Goal: Find specific page/section: Find specific page/section

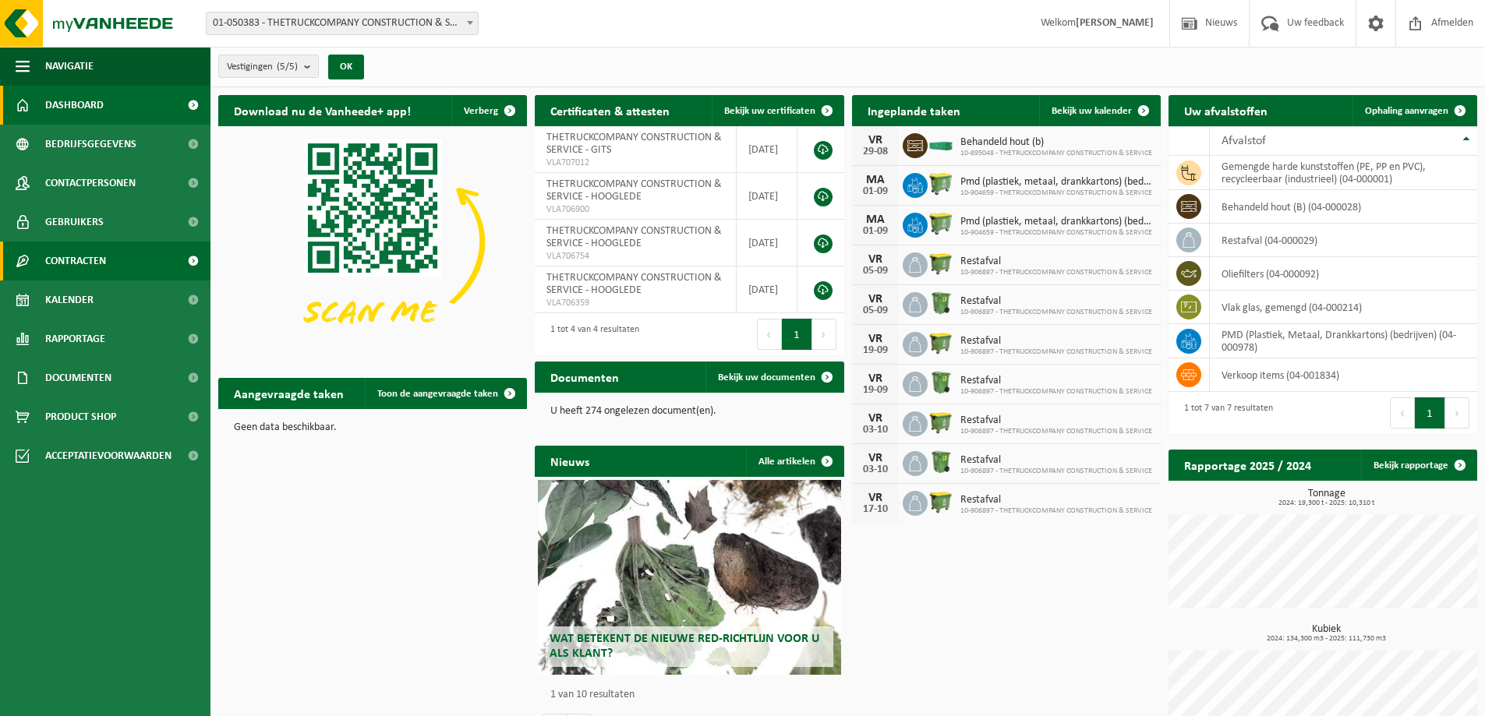
click at [108, 256] on link "Contracten" at bounding box center [105, 261] width 210 height 39
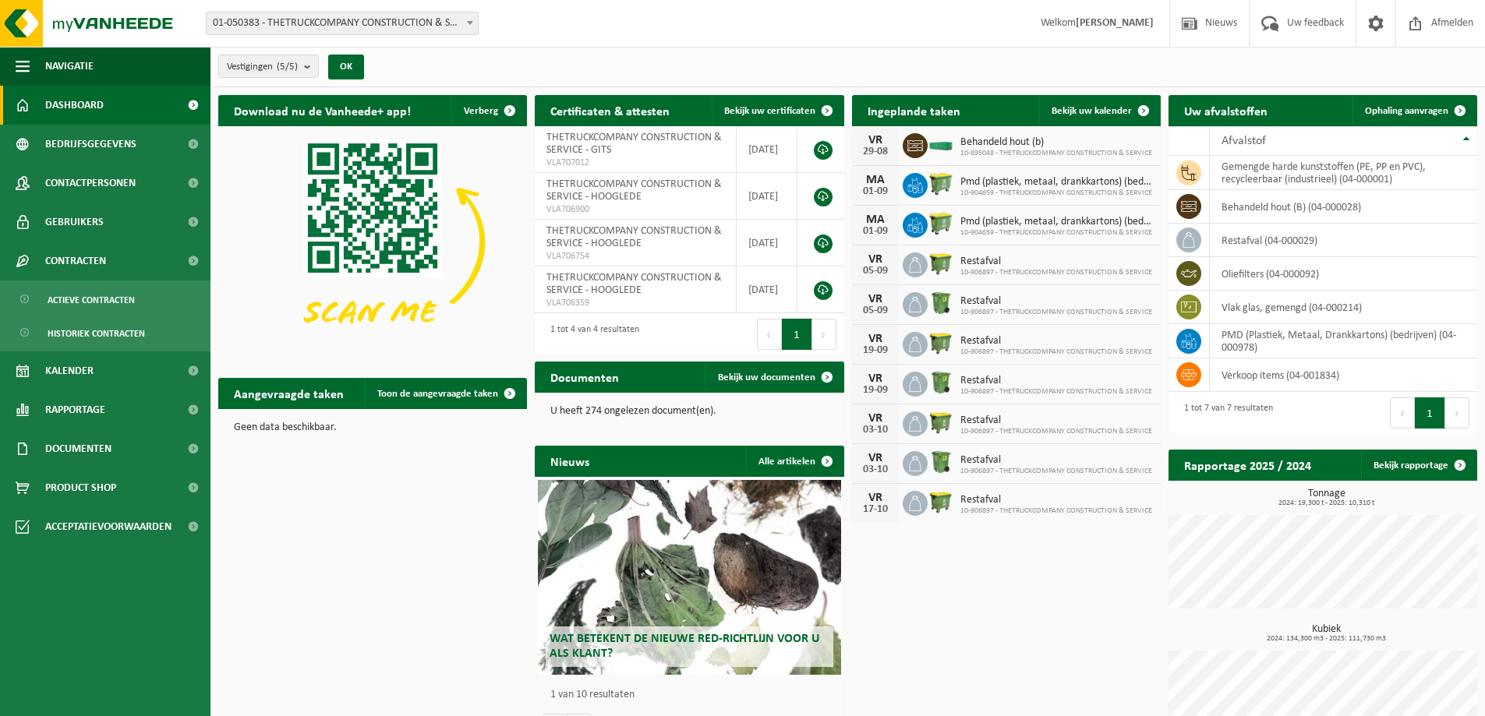
click at [84, 95] on span "Dashboard" at bounding box center [74, 105] width 58 height 39
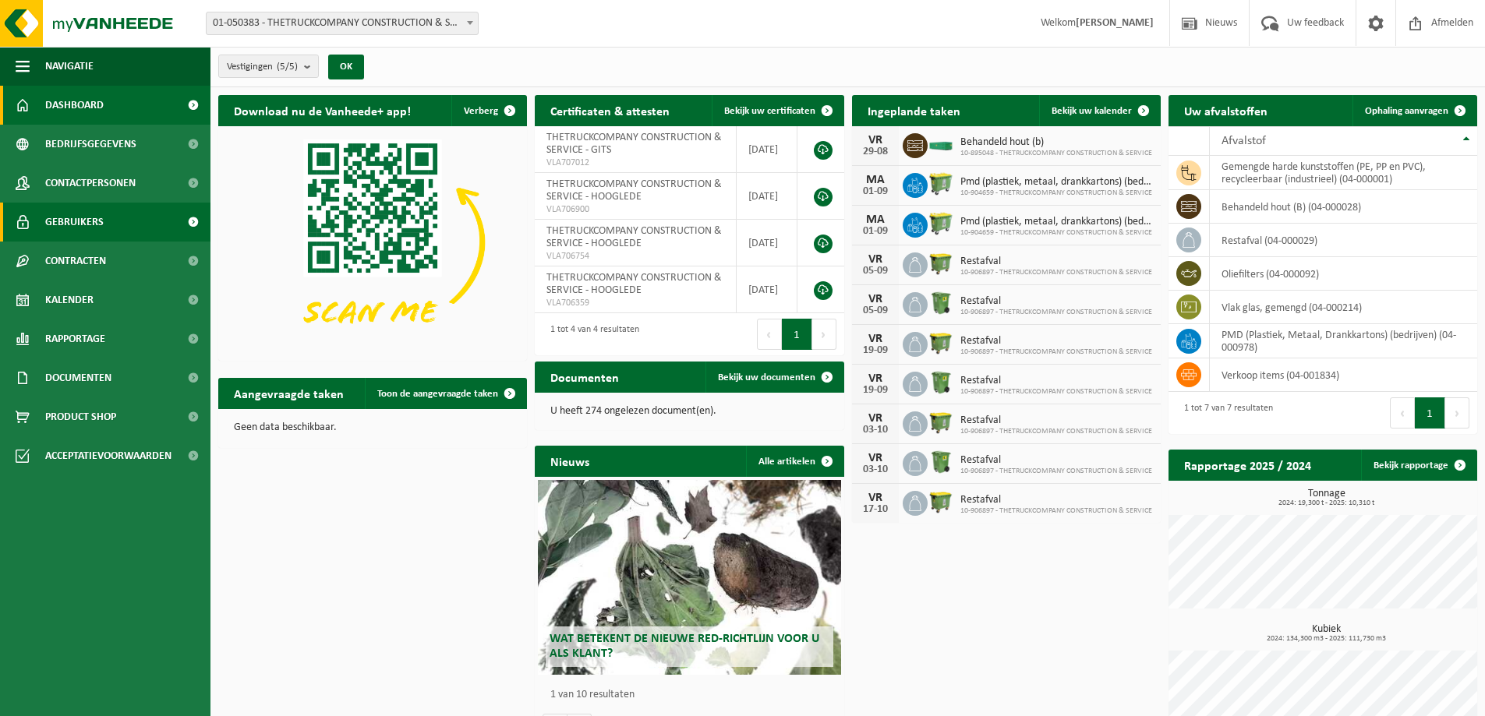
click at [119, 222] on link "Gebruikers" at bounding box center [105, 222] width 210 height 39
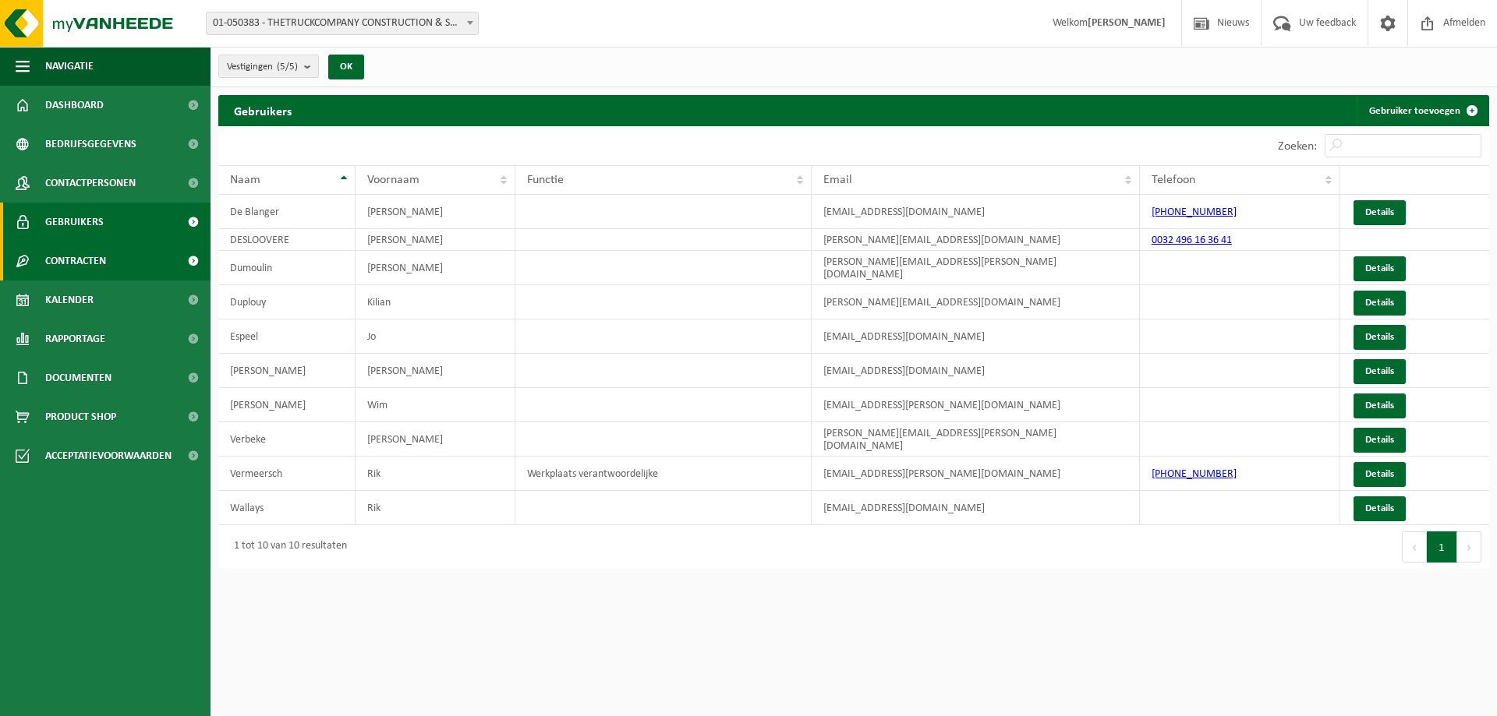
click at [103, 266] on span "Contracten" at bounding box center [75, 261] width 61 height 39
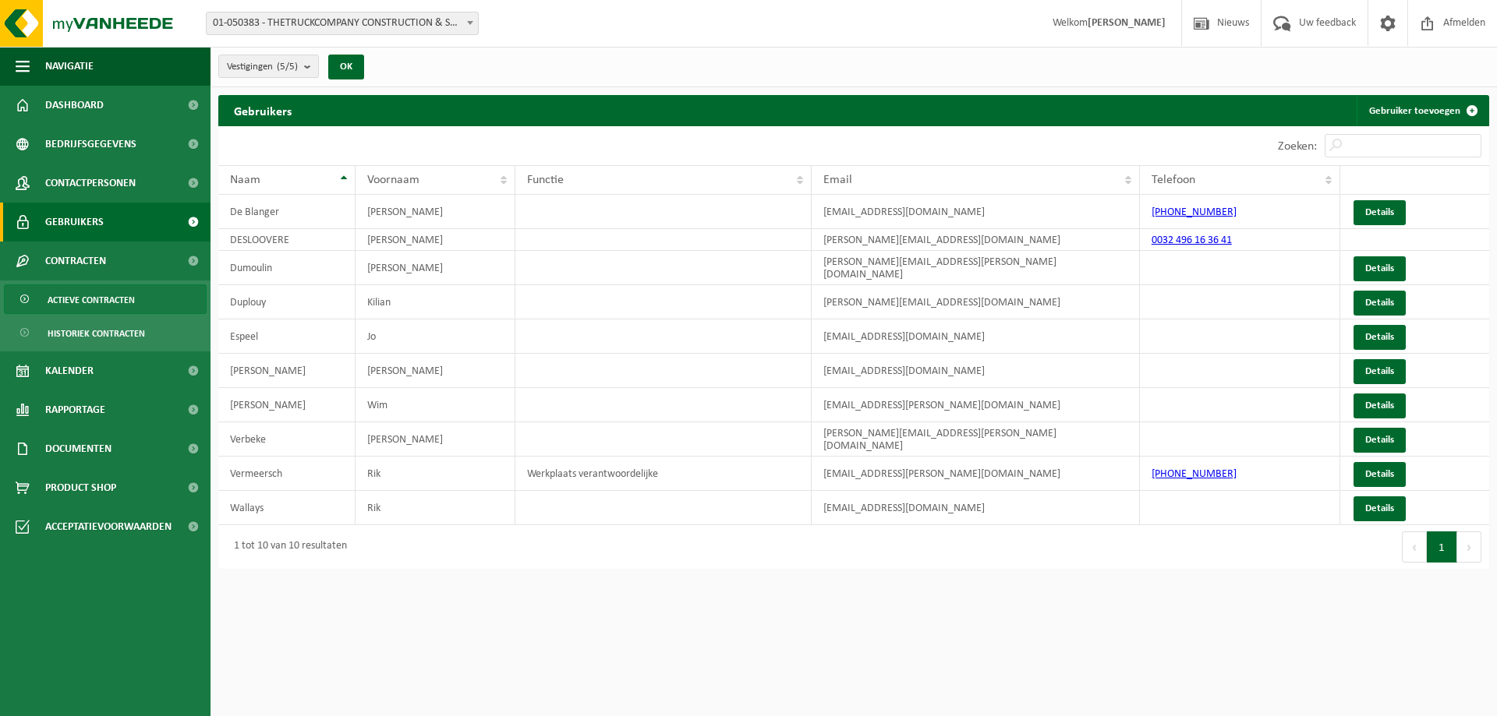
click at [96, 298] on span "Actieve contracten" at bounding box center [91, 300] width 87 height 30
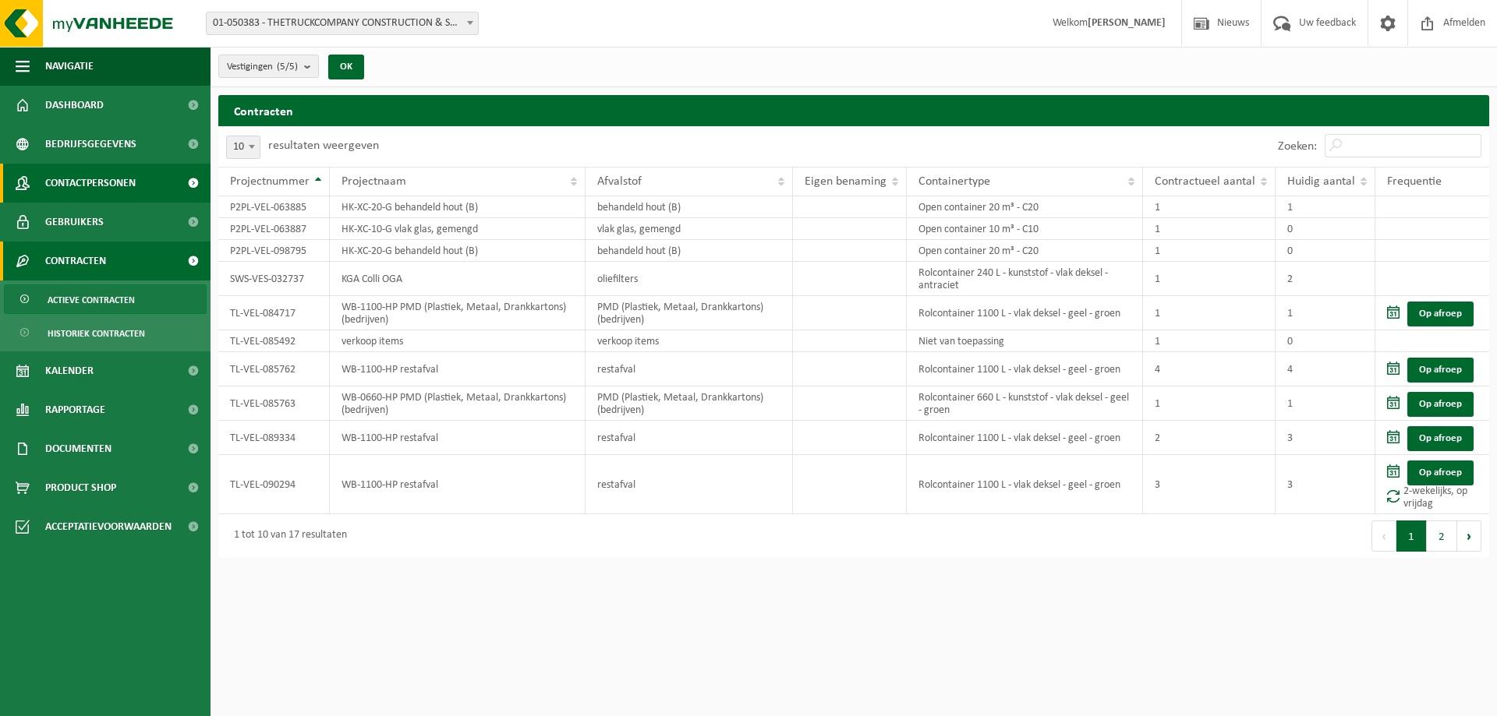
click at [111, 176] on span "Contactpersonen" at bounding box center [90, 183] width 90 height 39
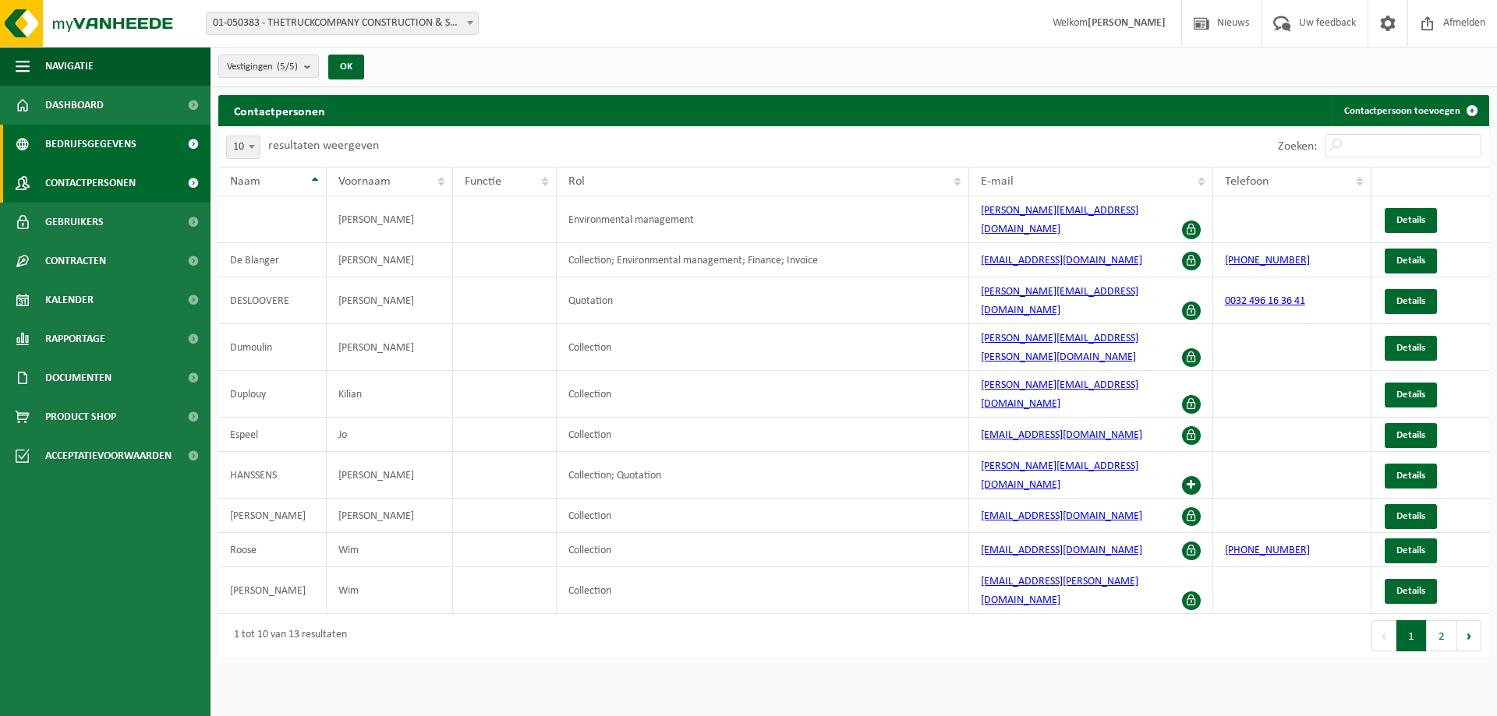
click at [110, 143] on span "Bedrijfsgegevens" at bounding box center [90, 144] width 91 height 39
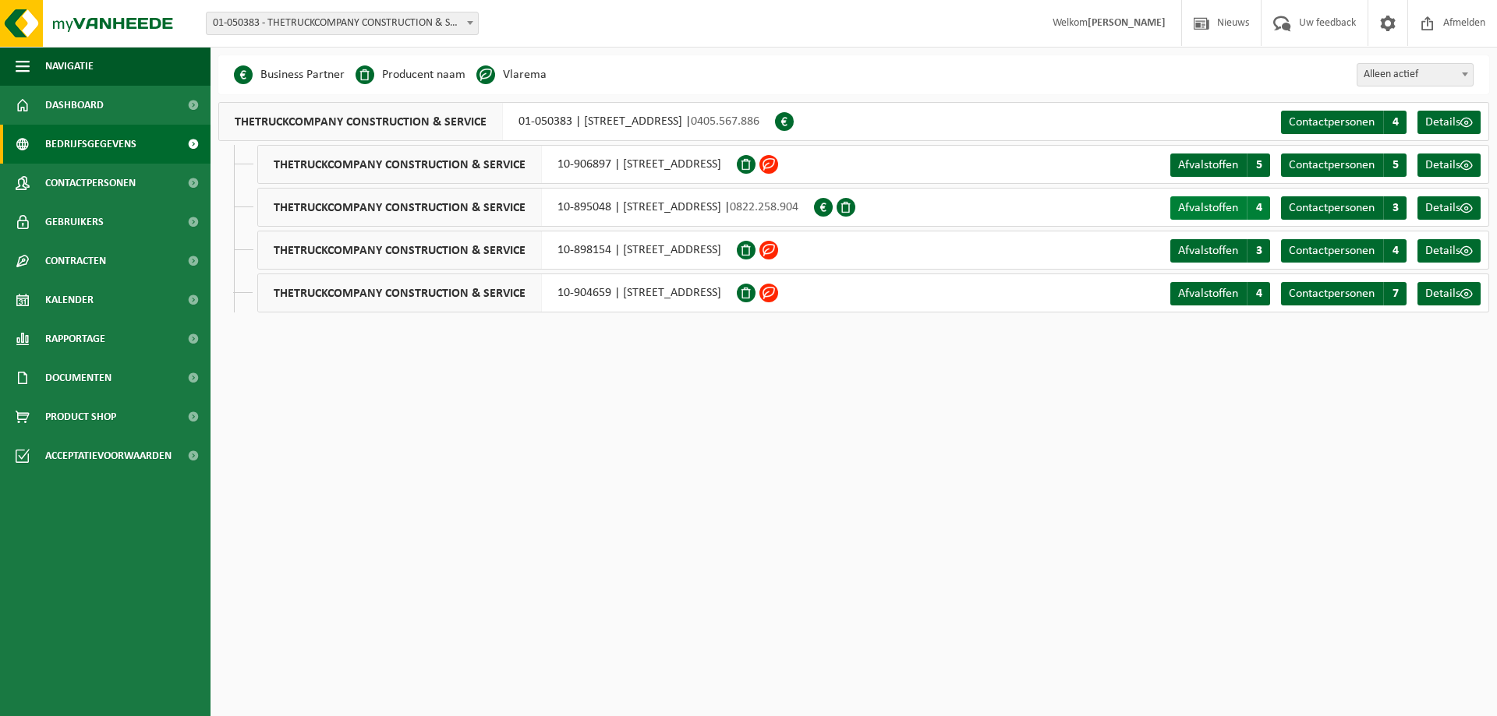
click at [1231, 202] on span "Afvalstoffen" at bounding box center [1208, 208] width 60 height 12
click at [1213, 206] on span "Afvalstoffen" at bounding box center [1208, 208] width 60 height 12
click at [1212, 159] on span "Afvalstoffen" at bounding box center [1208, 165] width 60 height 12
click at [1216, 206] on span "Afvalstoffen" at bounding box center [1208, 208] width 60 height 12
click at [1206, 249] on span "Afvalstoffen" at bounding box center [1208, 251] width 60 height 12
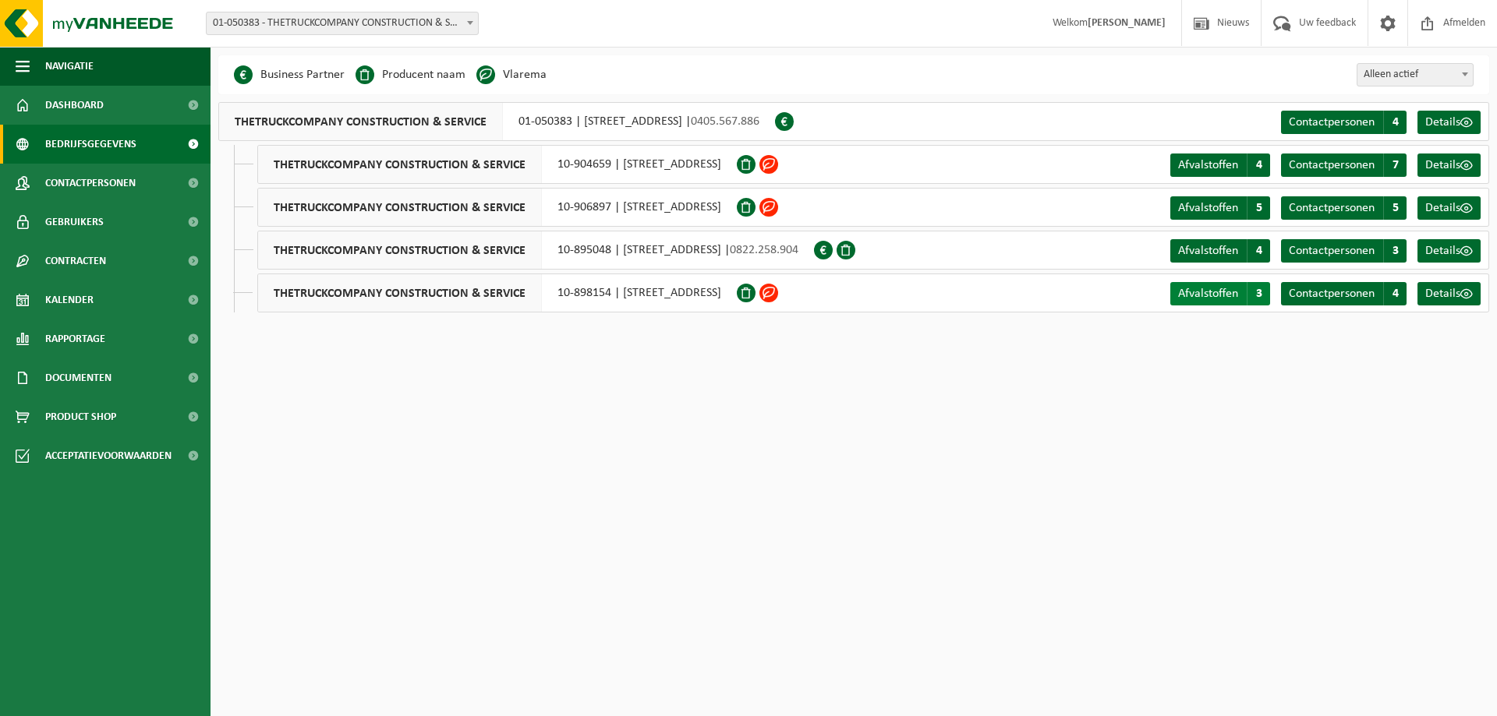
click at [1217, 299] on span "Afvalstoffen" at bounding box center [1208, 294] width 60 height 12
